Goal: Transaction & Acquisition: Book appointment/travel/reservation

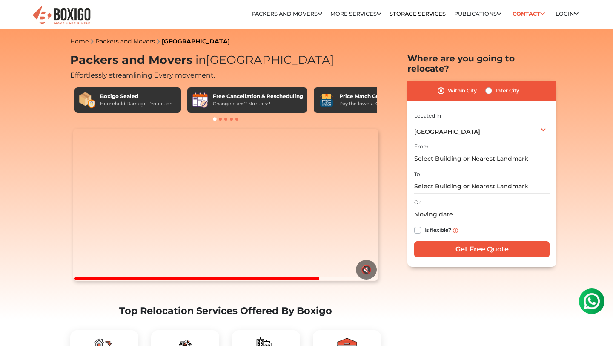
click at [511, 123] on div "[GEOGRAPHIC_DATA] Select City [GEOGRAPHIC_DATA] [GEOGRAPHIC_DATA] [GEOGRAPHIC_D…" at bounding box center [481, 130] width 135 height 18
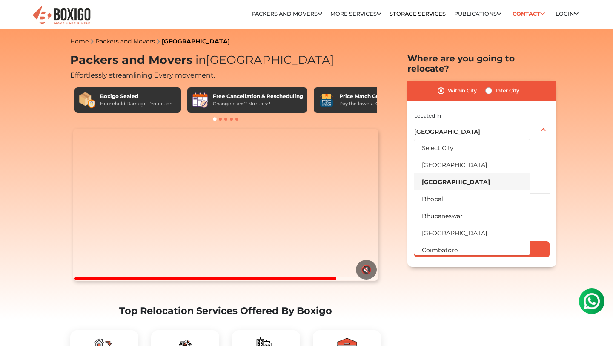
click at [470, 177] on li "[GEOGRAPHIC_DATA]" at bounding box center [472, 181] width 116 height 17
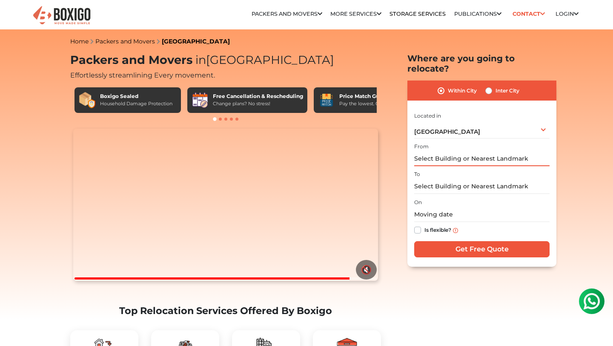
click at [464, 151] on input "text" at bounding box center [481, 158] width 135 height 15
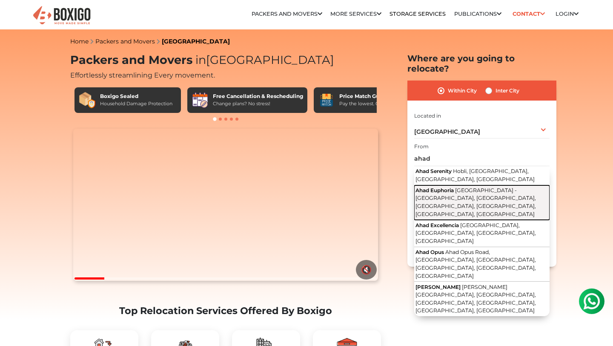
click at [461, 187] on span "[GEOGRAPHIC_DATA] - [GEOGRAPHIC_DATA], [GEOGRAPHIC_DATA], [GEOGRAPHIC_DATA], [G…" at bounding box center [476, 202] width 121 height 30
type input "Ahad Euphoria, [GEOGRAPHIC_DATA] - [GEOGRAPHIC_DATA], [GEOGRAPHIC_DATA], [GEOGR…"
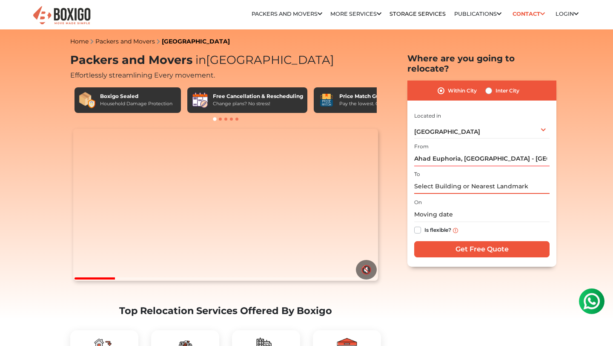
click at [461, 179] on input "text" at bounding box center [481, 186] width 135 height 15
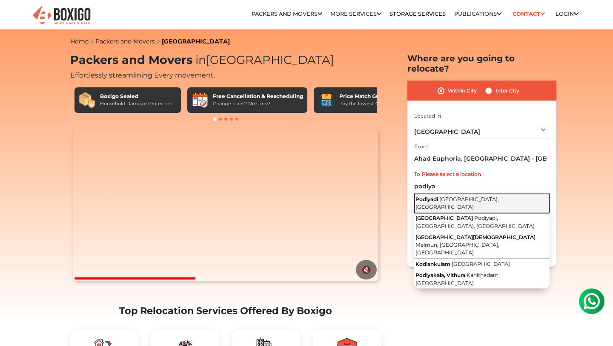
click at [461, 196] on span "[GEOGRAPHIC_DATA], [GEOGRAPHIC_DATA]" at bounding box center [457, 203] width 83 height 14
type input "Podiyadi, [GEOGRAPHIC_DATA], [GEOGRAPHIC_DATA]"
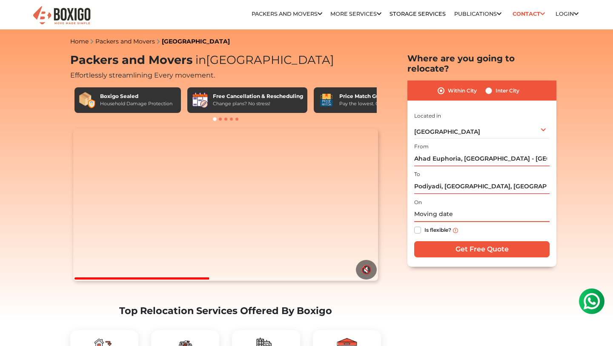
click at [448, 207] on input "text" at bounding box center [481, 214] width 135 height 15
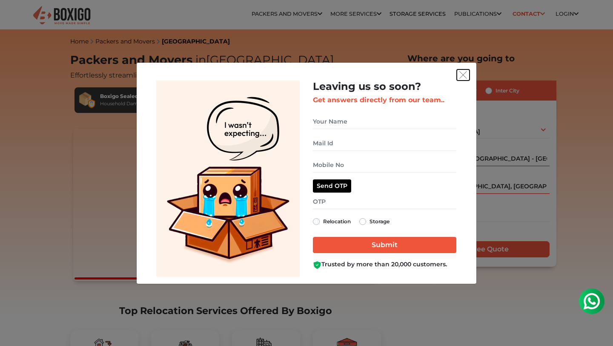
click at [465, 70] on button "get free quote dialog" at bounding box center [463, 74] width 13 height 11
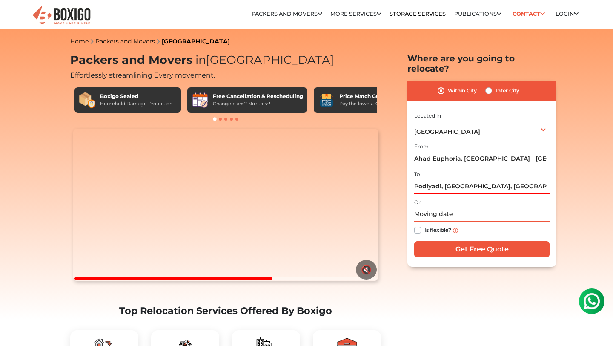
click at [448, 207] on input "text" at bounding box center [481, 214] width 135 height 15
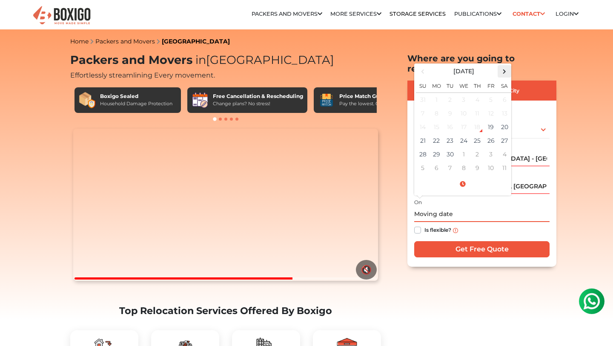
click at [504, 66] on span at bounding box center [504, 71] width 11 height 11
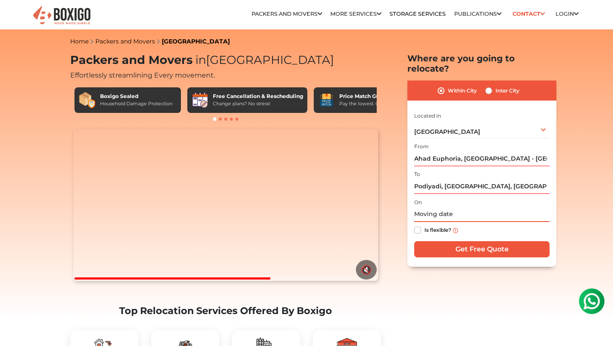
click at [429, 207] on input "text" at bounding box center [481, 214] width 135 height 15
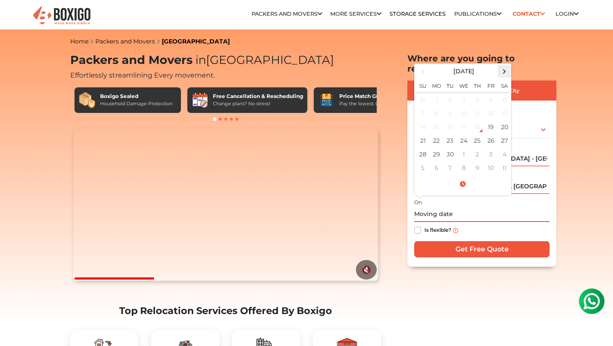
click at [507, 66] on span at bounding box center [504, 71] width 11 height 11
click at [509, 66] on span at bounding box center [504, 71] width 11 height 11
click at [427, 147] on td "23" at bounding box center [423, 154] width 14 height 14
click at [472, 207] on input "[DATE] 12:00 AM" at bounding box center [481, 214] width 135 height 15
click at [463, 177] on span at bounding box center [463, 184] width 94 height 15
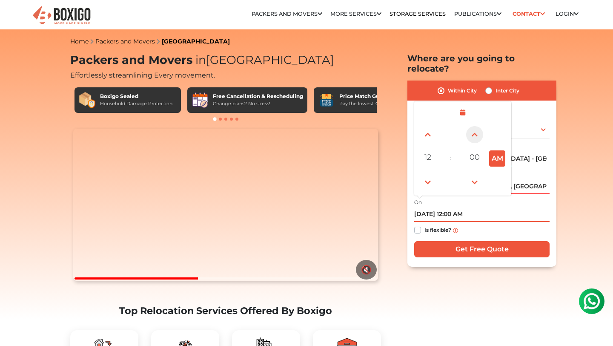
click at [472, 129] on span at bounding box center [474, 134] width 17 height 17
click at [478, 174] on span at bounding box center [474, 182] width 17 height 17
click at [426, 175] on span at bounding box center [427, 182] width 17 height 17
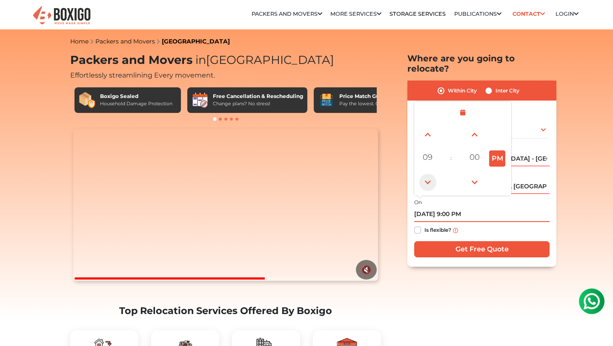
click at [426, 175] on span at bounding box center [427, 182] width 17 height 17
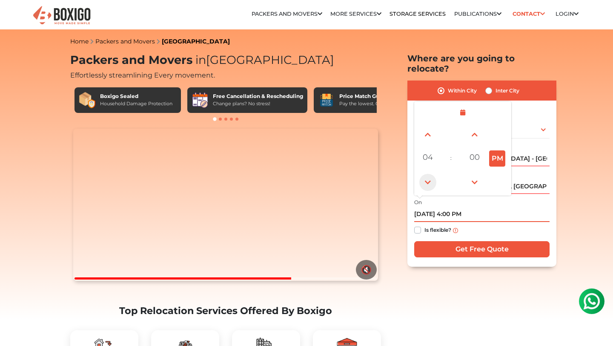
click at [426, 175] on span at bounding box center [427, 182] width 17 height 17
click at [496, 150] on button "PM" at bounding box center [497, 158] width 16 height 16
click at [428, 126] on span at bounding box center [427, 134] width 17 height 17
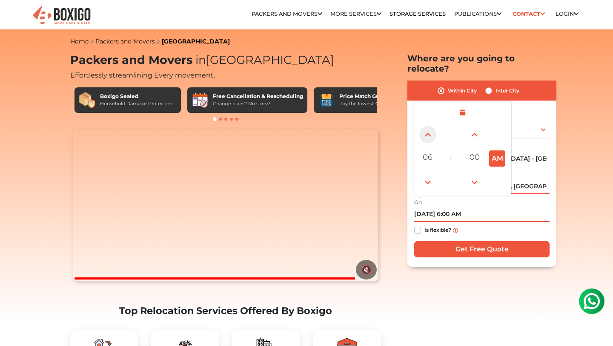
click at [428, 126] on span at bounding box center [427, 134] width 17 height 17
click at [536, 179] on input "Podiyadi, [GEOGRAPHIC_DATA], [GEOGRAPHIC_DATA]" at bounding box center [481, 186] width 135 height 15
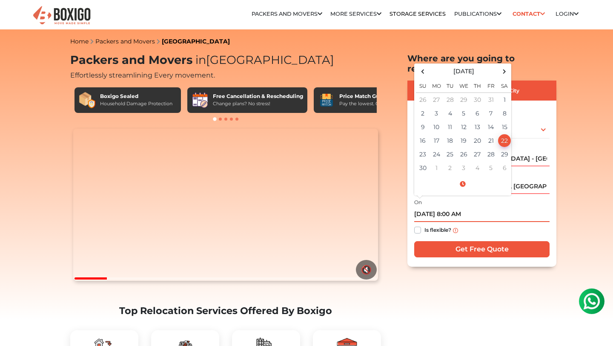
click at [453, 207] on input "[DATE] 8:00 AM" at bounding box center [481, 214] width 135 height 15
click at [441, 147] on td "24" at bounding box center [437, 154] width 14 height 14
type input "[DATE] 8:00 AM"
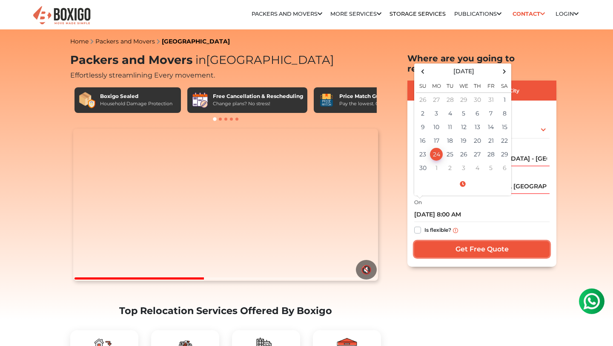
click at [499, 241] on input "Get Free Quote" at bounding box center [481, 249] width 135 height 16
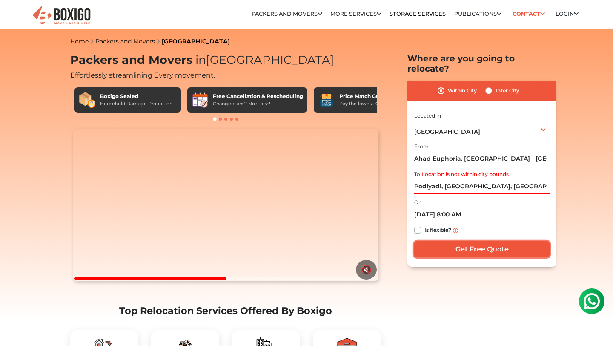
click at [499, 241] on input "Get Free Quote" at bounding box center [481, 249] width 135 height 16
